Goal: Transaction & Acquisition: Subscribe to service/newsletter

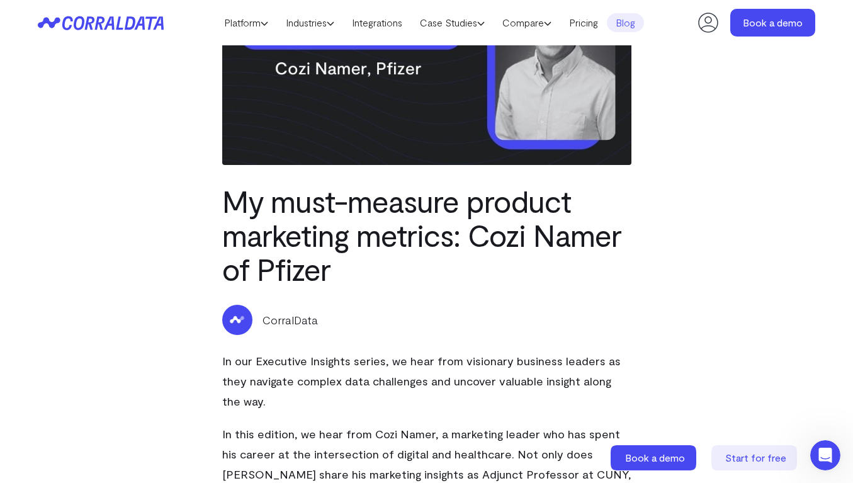
scroll to position [155, 0]
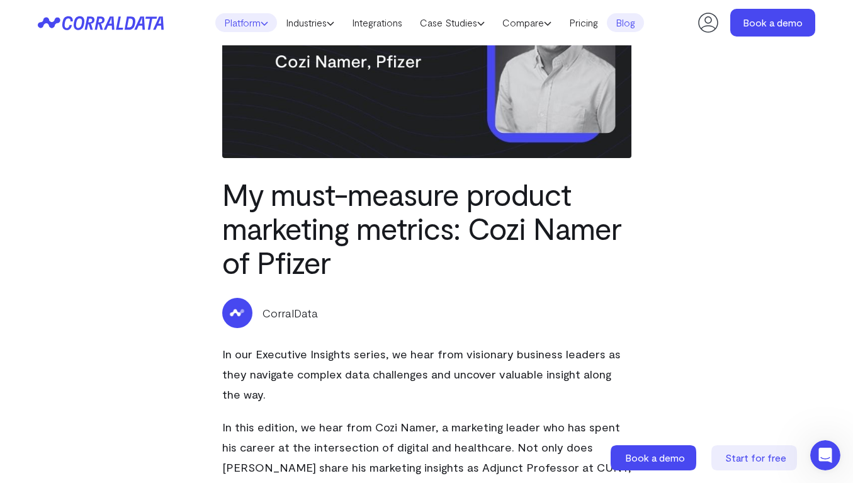
click at [236, 21] on link "Platform" at bounding box center [246, 22] width 62 height 19
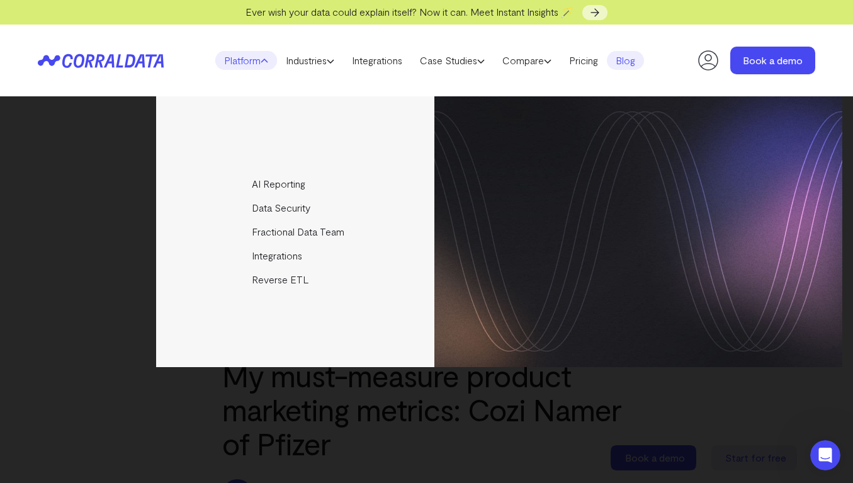
click at [106, 198] on div "AI Reporting Use AI to effortlessly answer any business questions from all your…" at bounding box center [426, 231] width 831 height 271
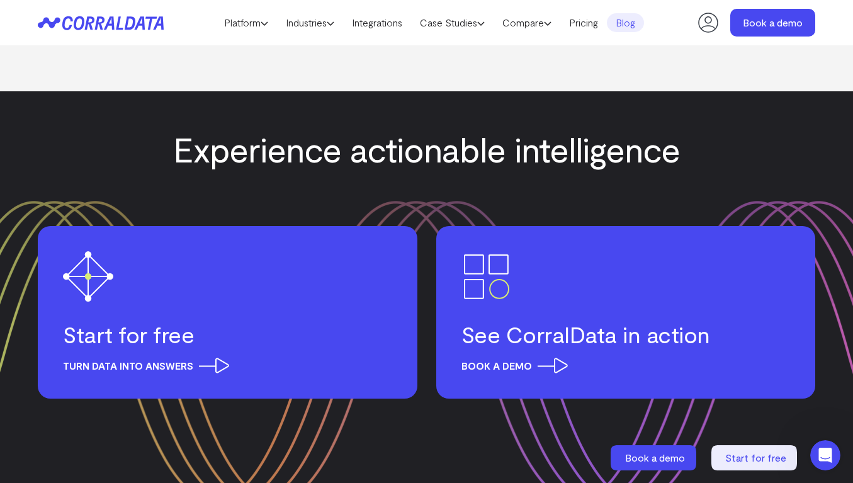
scroll to position [2065, 0]
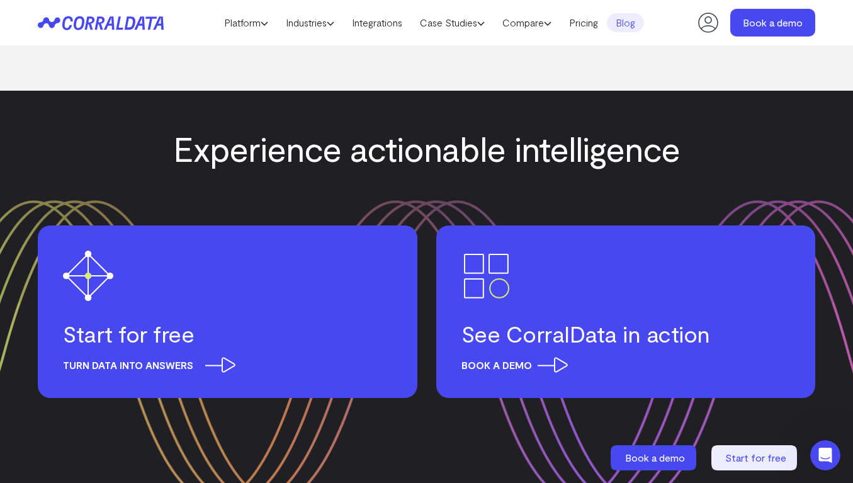
click at [224, 320] on h3 "Start for free" at bounding box center [227, 334] width 329 height 28
